Goal: Information Seeking & Learning: Find specific fact

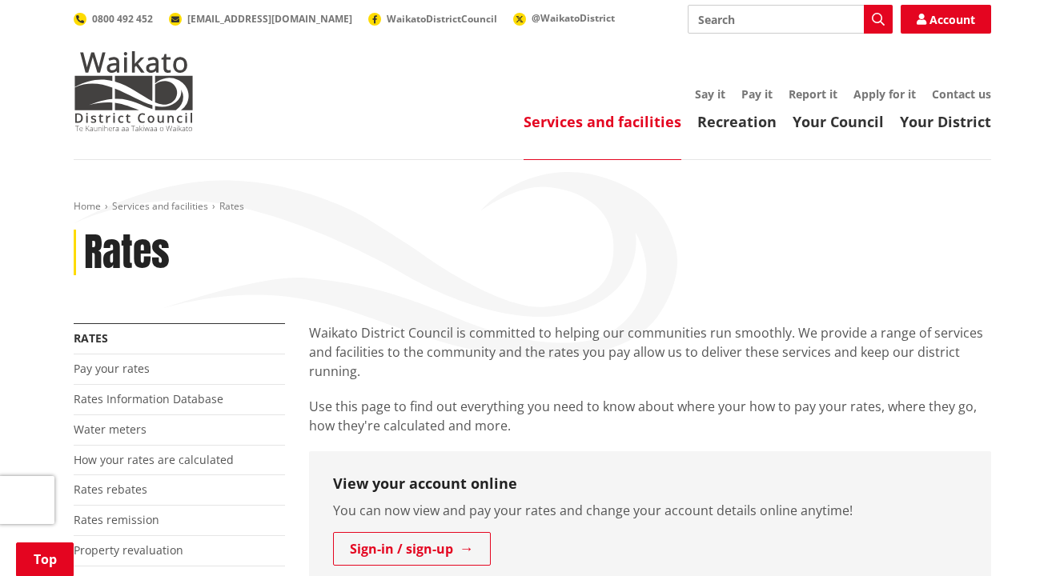
scroll to position [590, 0]
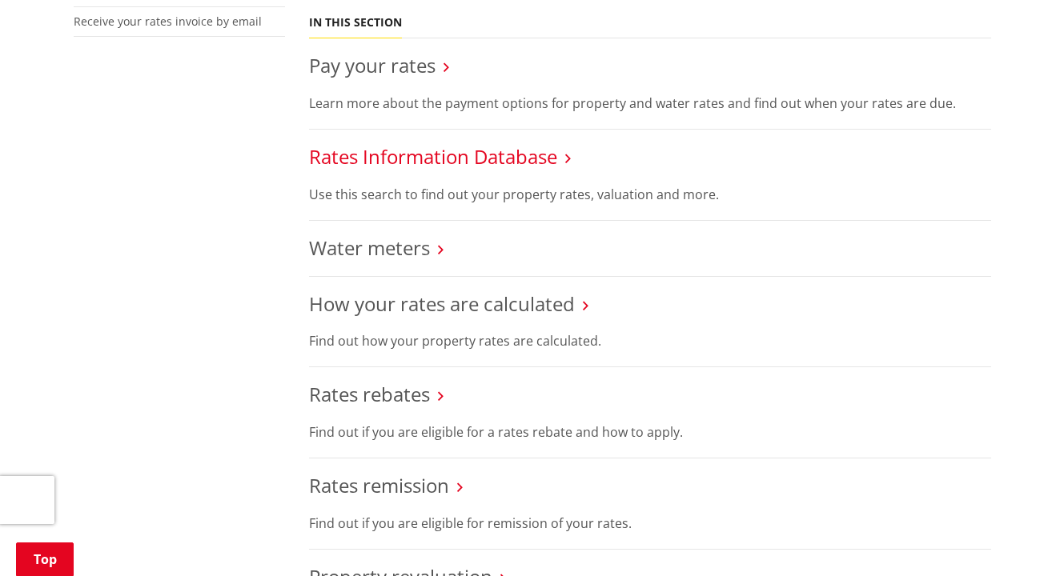
click at [480, 158] on link "Rates Information Database" at bounding box center [433, 156] width 248 height 26
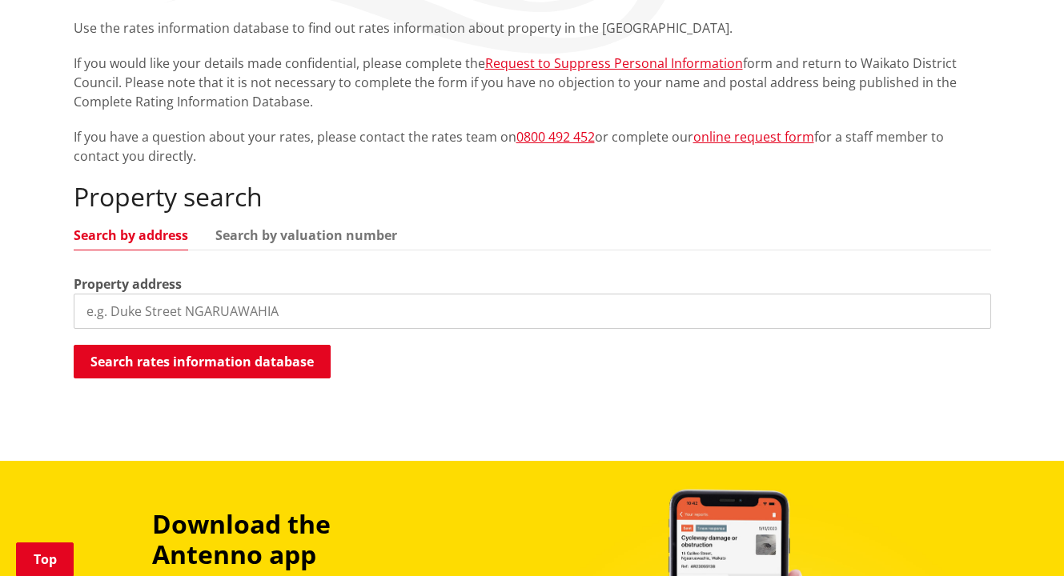
scroll to position [308, 0]
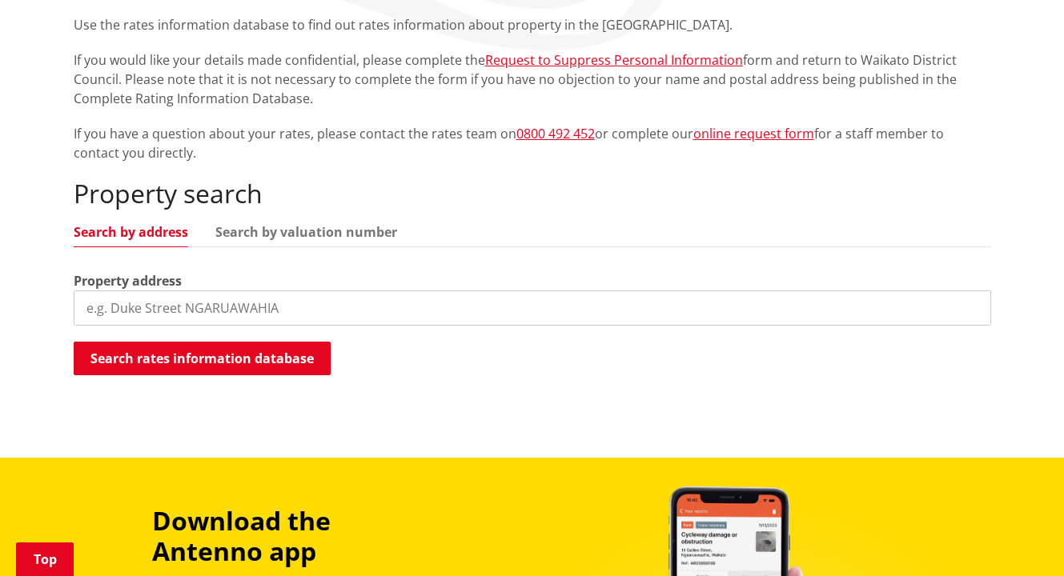
click at [229, 311] on input "search" at bounding box center [532, 308] width 917 height 35
paste input "[GEOGRAPHIC_DATA]"
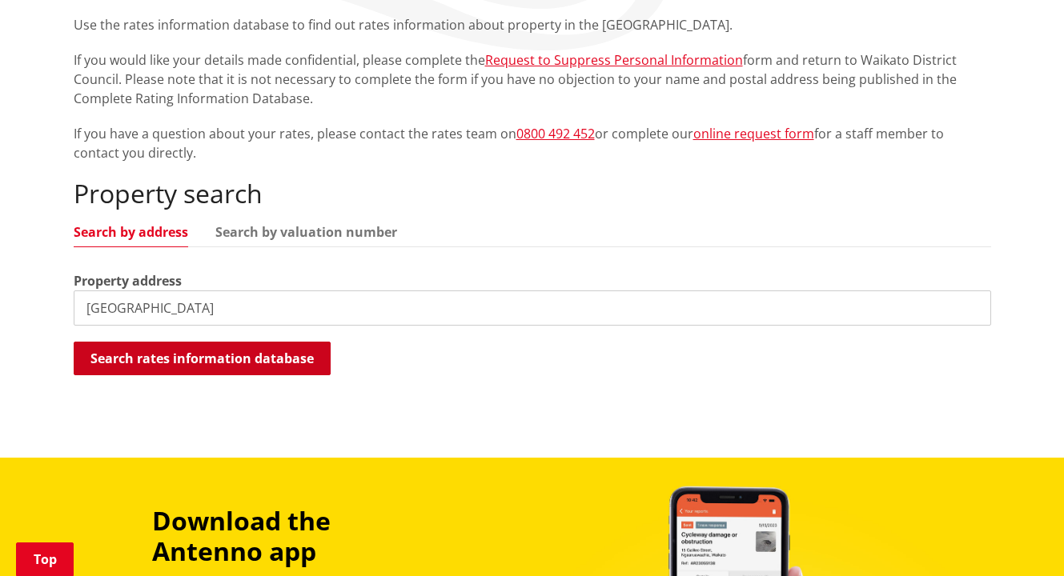
click at [222, 357] on button "Search rates information database" at bounding box center [202, 359] width 257 height 34
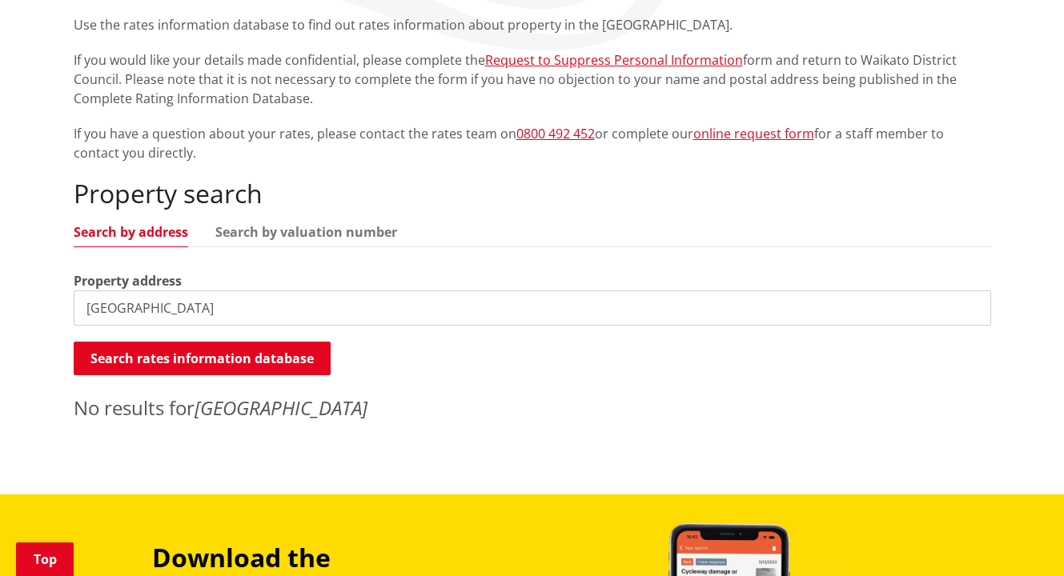
click at [118, 308] on input "1028A Limeworks Loop Road" at bounding box center [532, 308] width 917 height 35
type input "1028 Limeworks Loop Road"
